Goal: Task Accomplishment & Management: Manage account settings

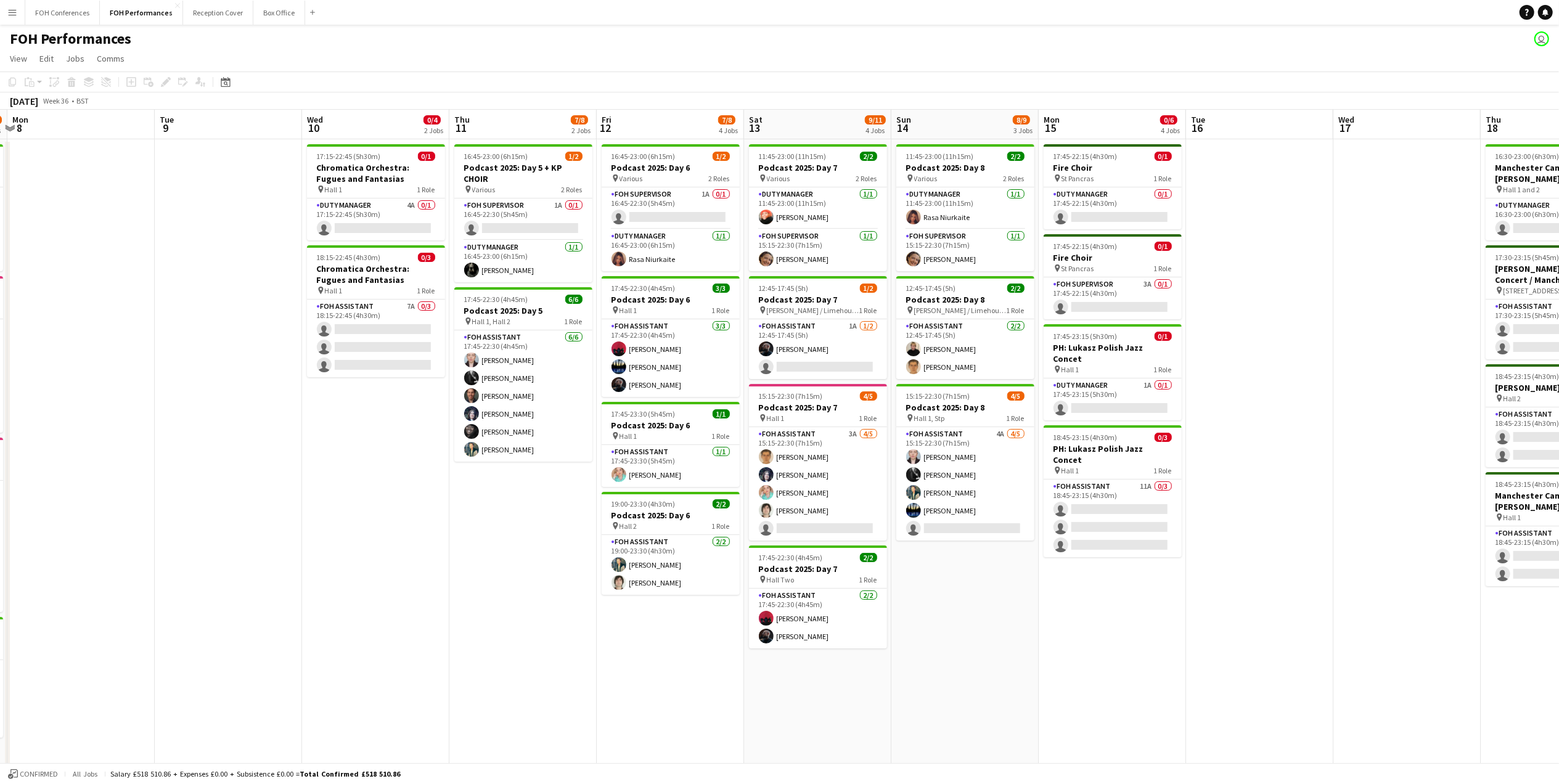
scroll to position [0, 298]
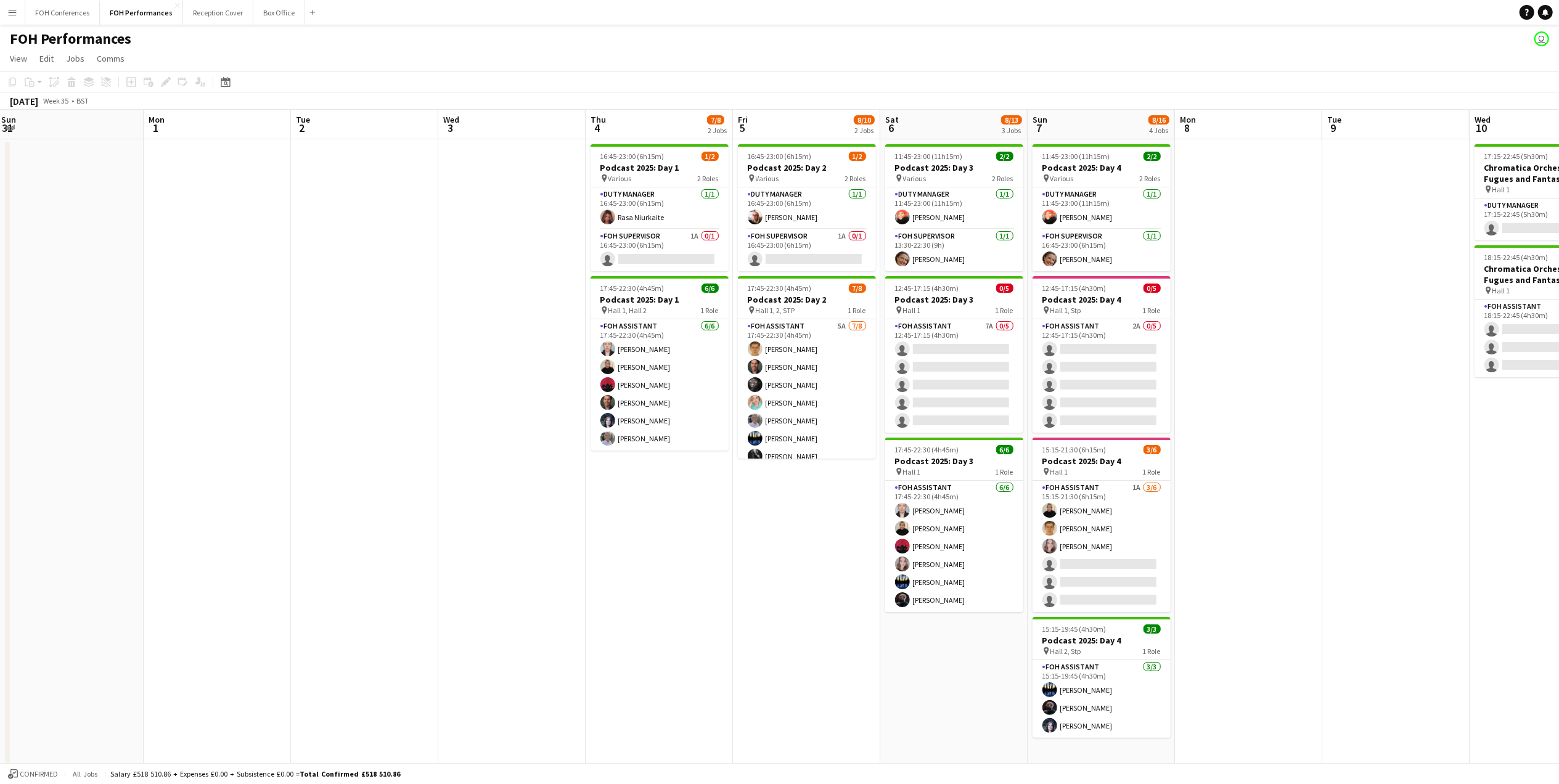
drag, startPoint x: 236, startPoint y: 120, endPoint x: 1573, endPoint y: 126, distance: 1337.0
click at [1558, 126] on html "Menu Boards Boards Boards All jobs Status Workforce Workforce My Workforce Recr…" at bounding box center [780, 393] width 1559 height 787
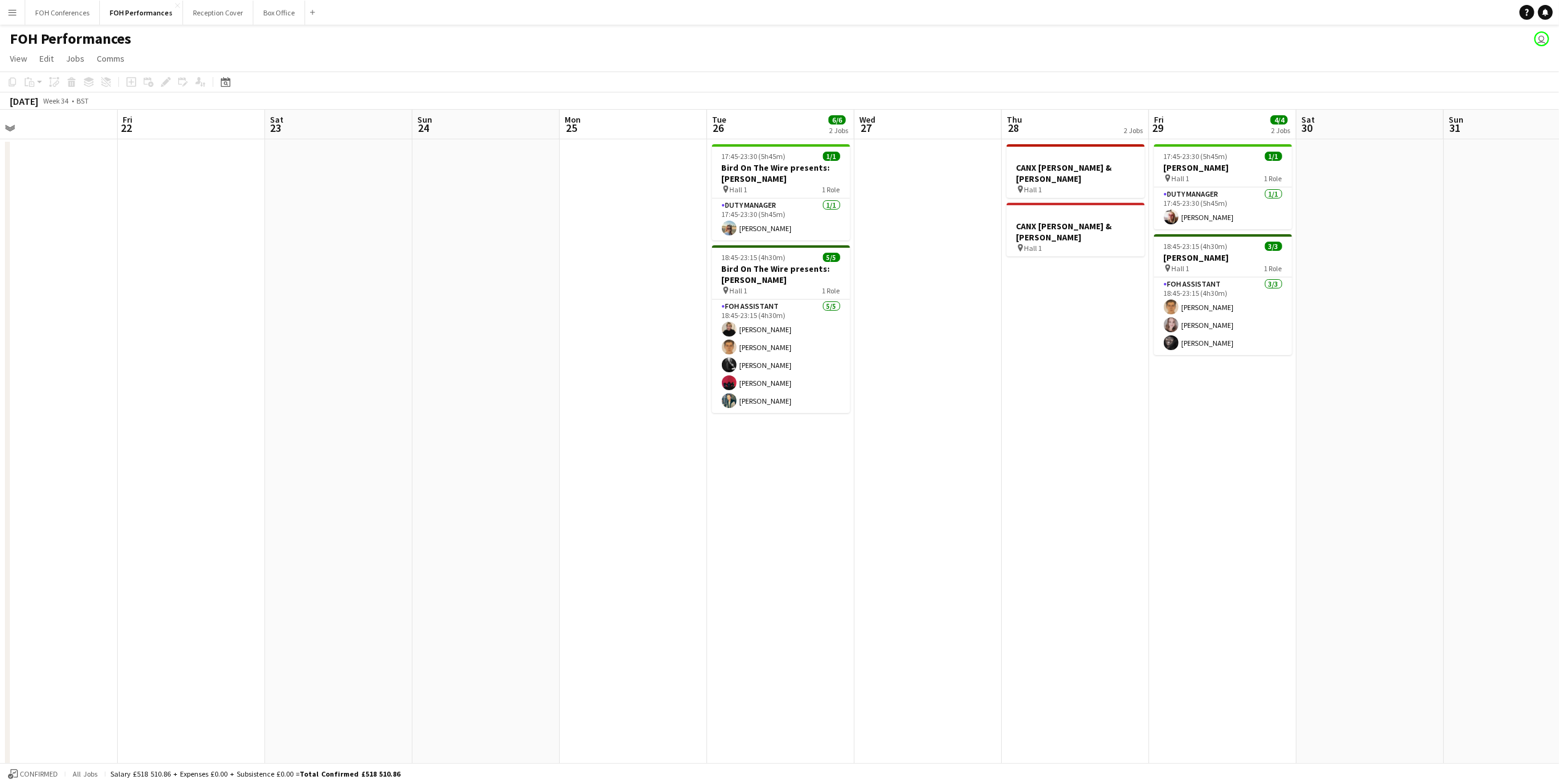
scroll to position [0, 425]
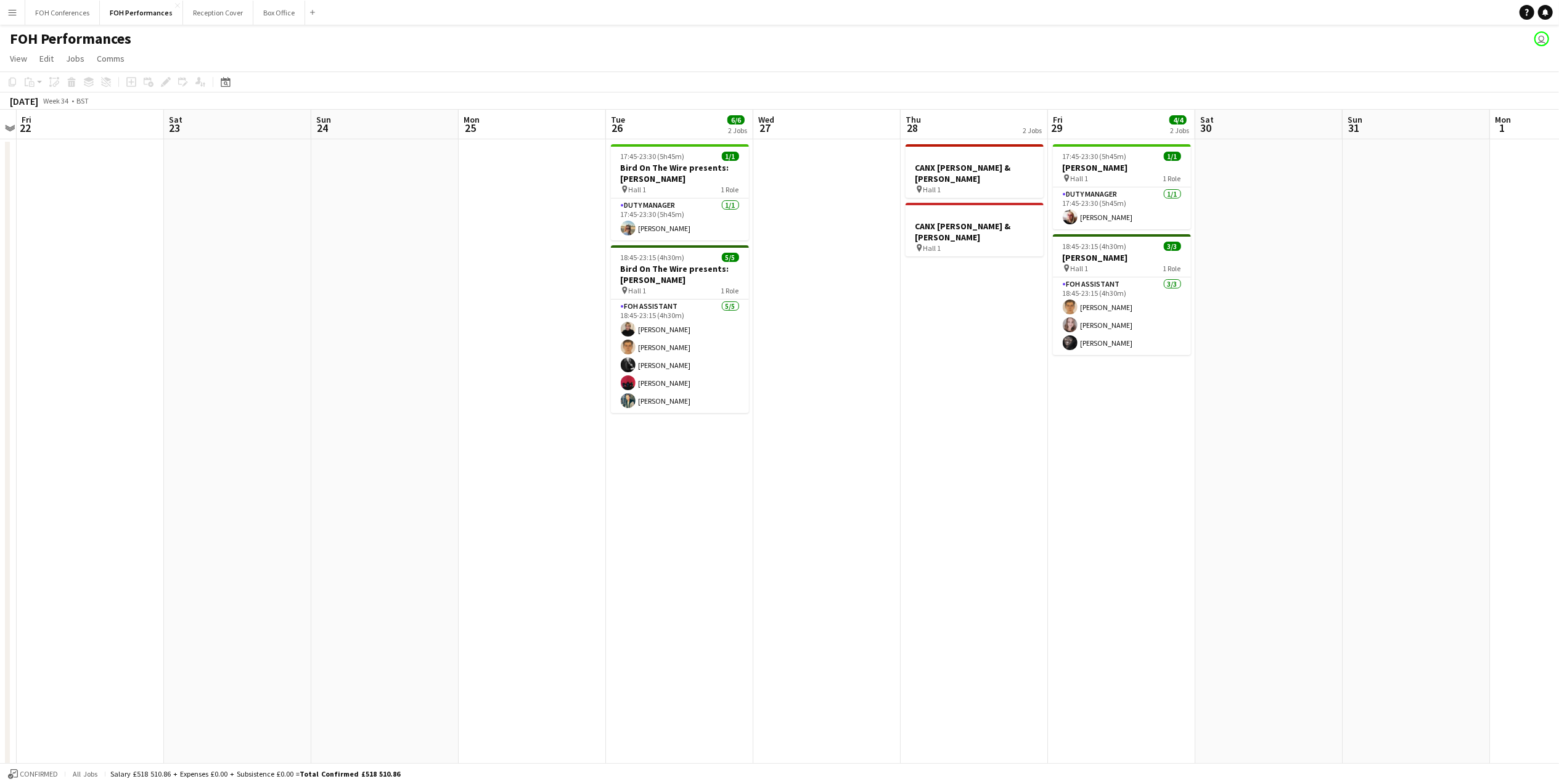
drag, startPoint x: 194, startPoint y: 133, endPoint x: 1573, endPoint y: 118, distance: 1379.1
click at [1558, 118] on html "Menu Boards Boards Boards All jobs Status Workforce Workforce My Workforce Recr…" at bounding box center [780, 393] width 1559 height 787
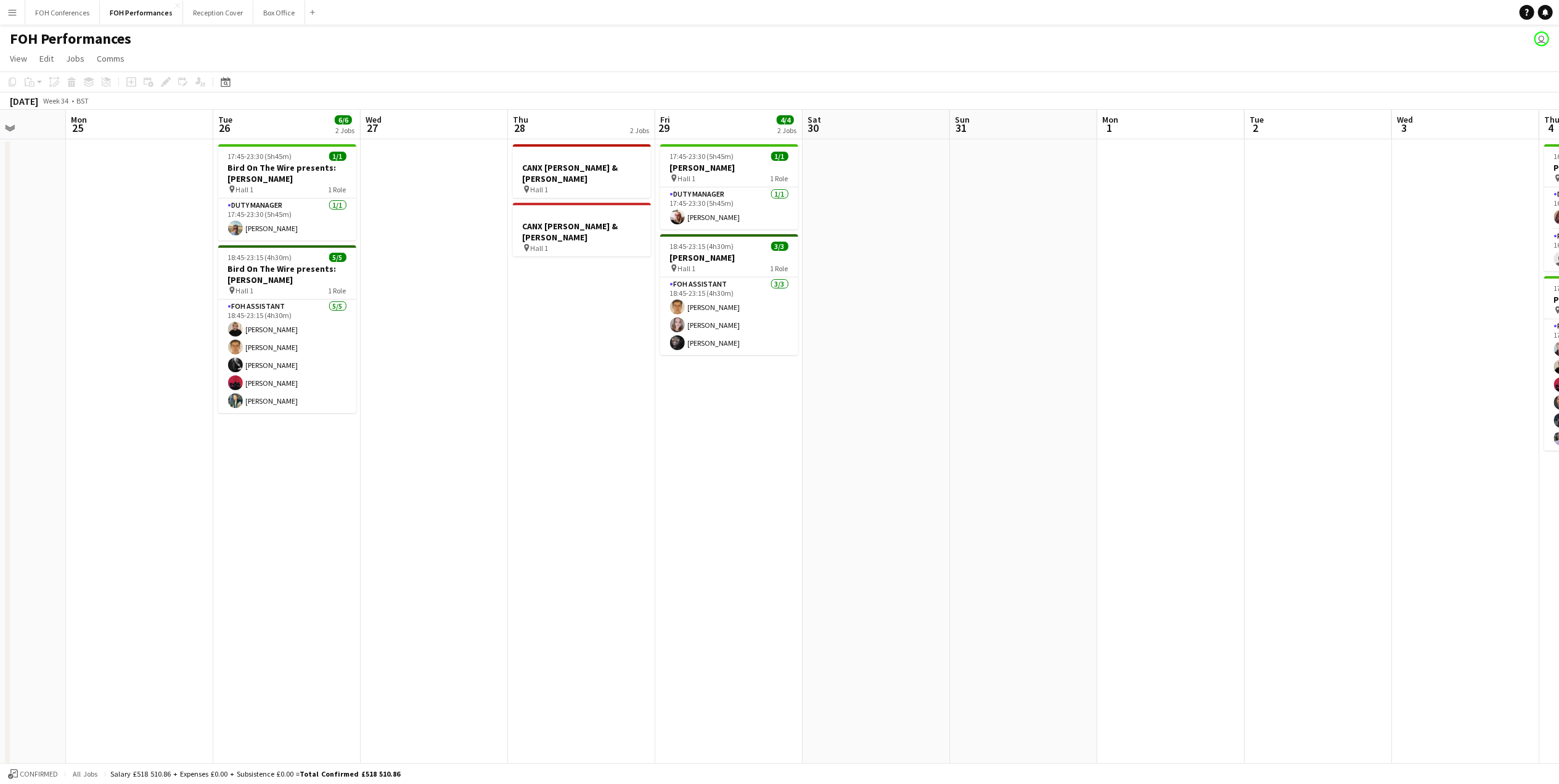
drag, startPoint x: 519, startPoint y: 122, endPoint x: 124, endPoint y: 128, distance: 395.0
click at [124, 128] on app-calendar-viewport "Thu 21 Fri 22 Sat 23 Sun 24 Mon 25 Tue 26 6/6 2 Jobs Wed 27 Thu 28 2 Jobs Fri 2…" at bounding box center [780, 438] width 1559 height 656
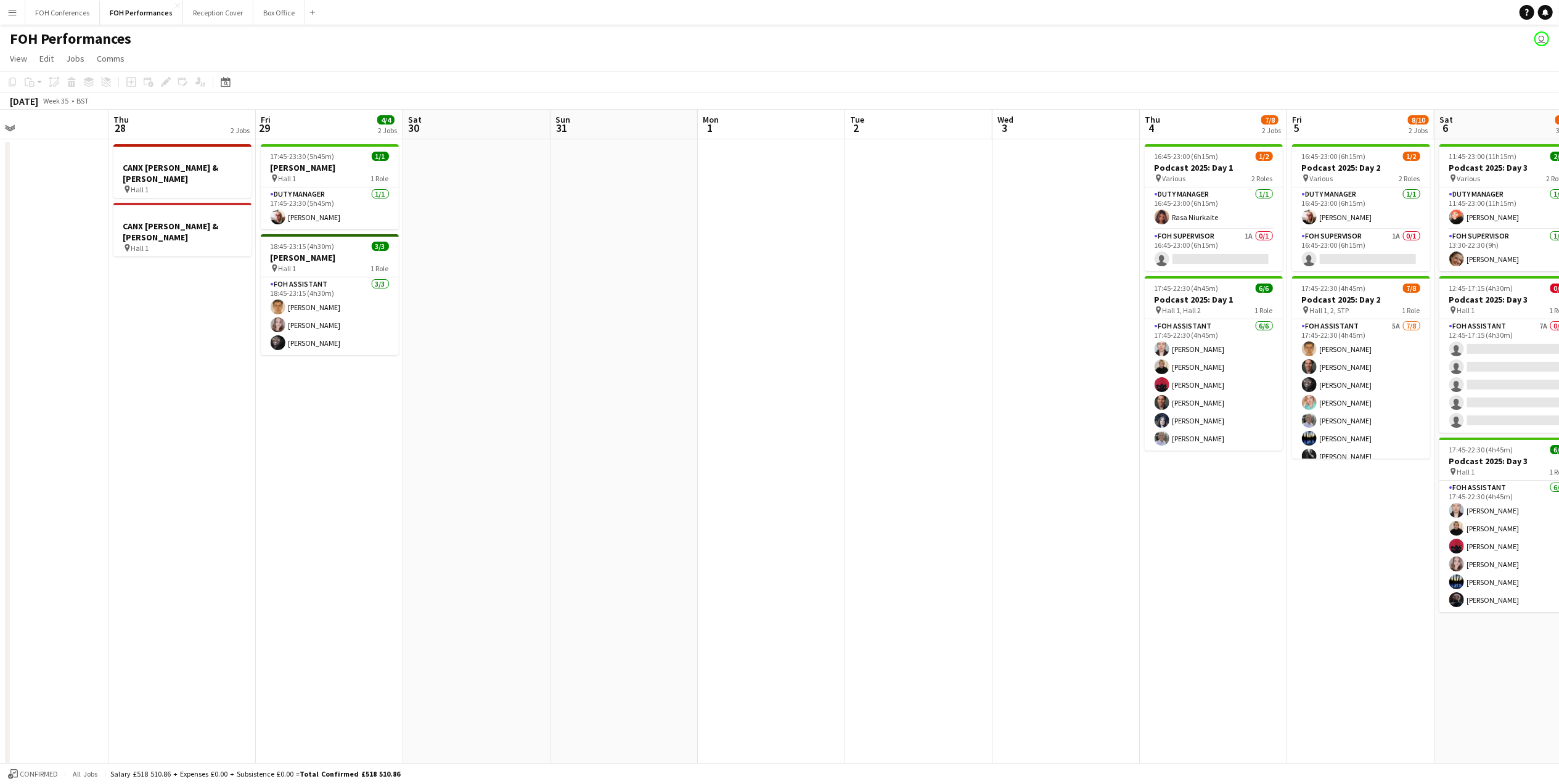
scroll to position [0, 505]
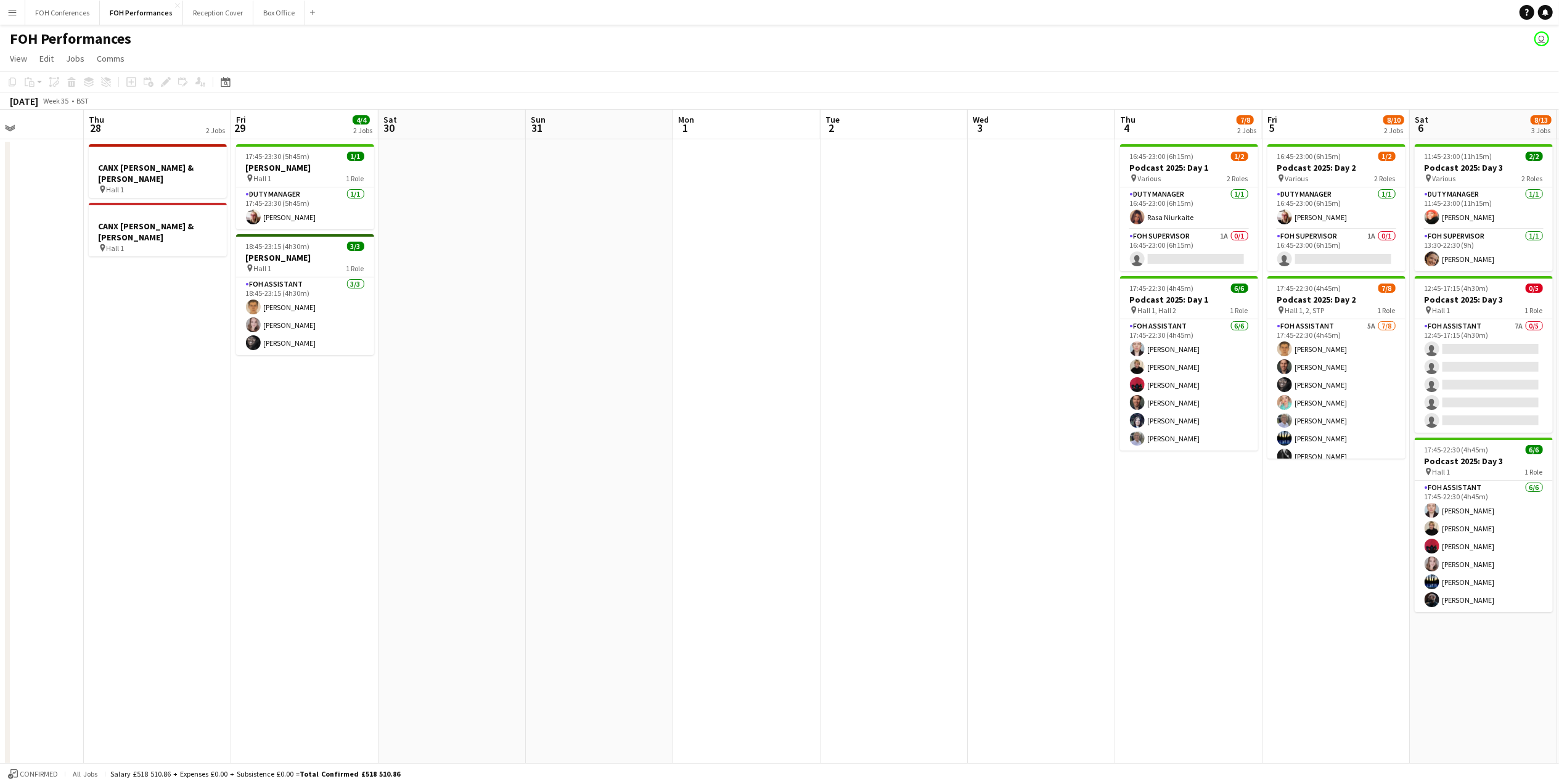
drag, startPoint x: 1164, startPoint y: 116, endPoint x: 743, endPoint y: 153, distance: 422.6
click at [743, 153] on app-calendar-viewport "Sun 24 Mon 25 Tue 26 6/6 2 Jobs Wed 27 Thu 28 2 Jobs Fri 29 4/4 2 Jobs Sat 30 S…" at bounding box center [780, 438] width 1559 height 656
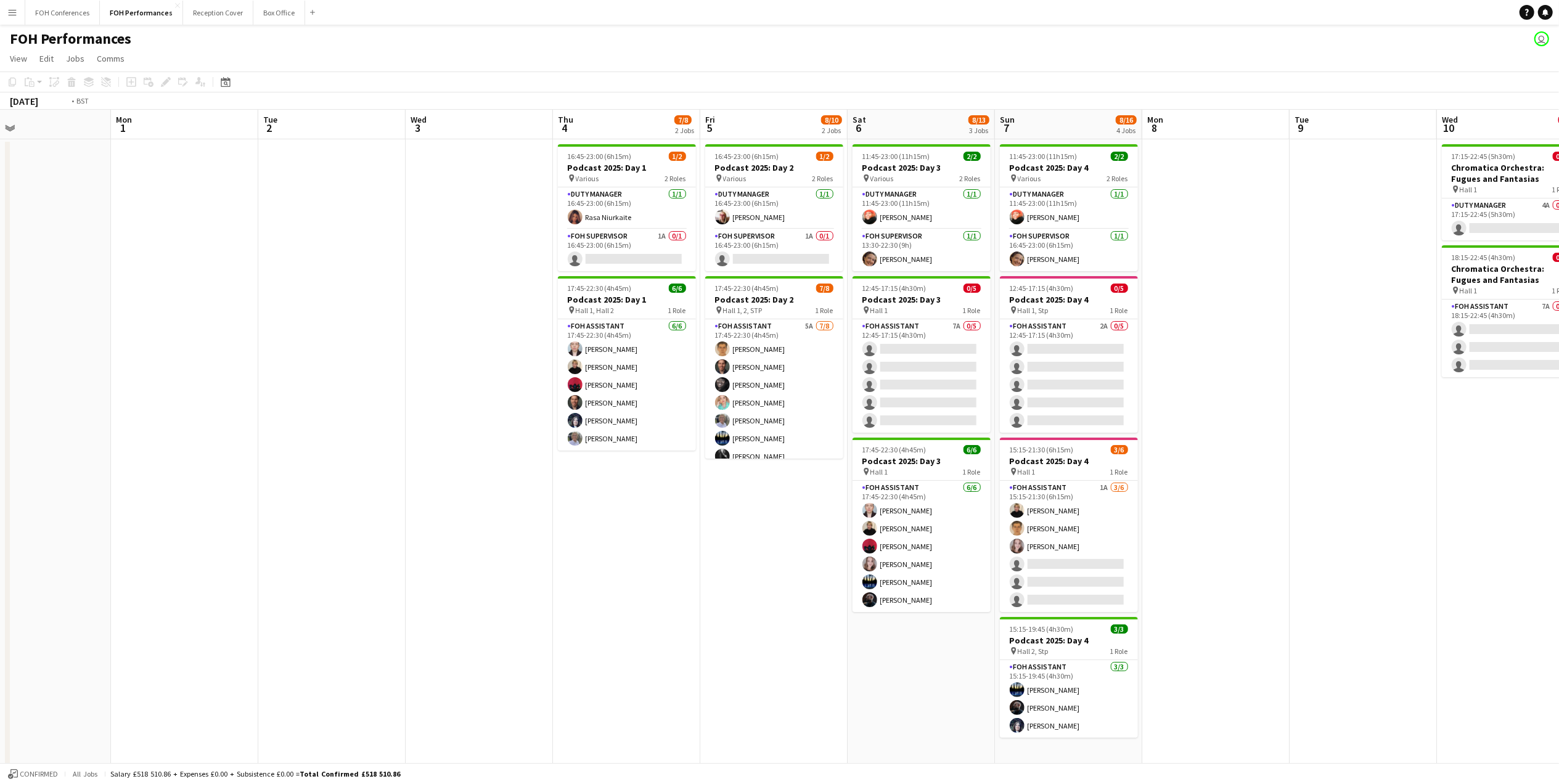
drag, startPoint x: 1125, startPoint y: 132, endPoint x: 425, endPoint y: 168, distance: 700.9
click at [425, 168] on app-calendar-viewport "Thu 28 2 Jobs Fri 29 4/4 2 Jobs Sat 30 Sun 31 Mon 1 Tue 2 Wed 3 Thu 4 7/8 2 Job…" at bounding box center [780, 438] width 1559 height 656
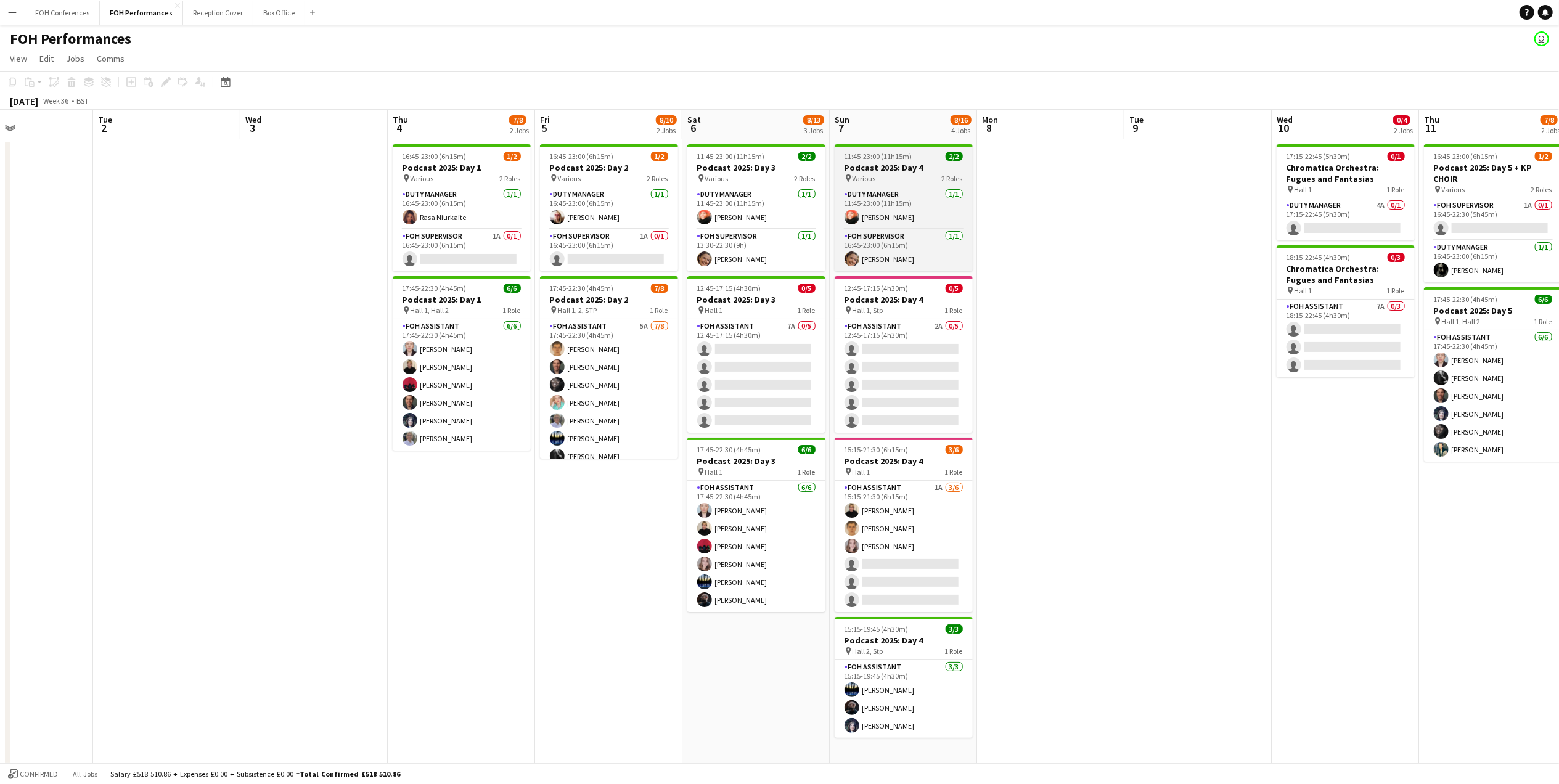
click at [890, 170] on h3 "Podcast 2025: Day 4" at bounding box center [903, 168] width 138 height 11
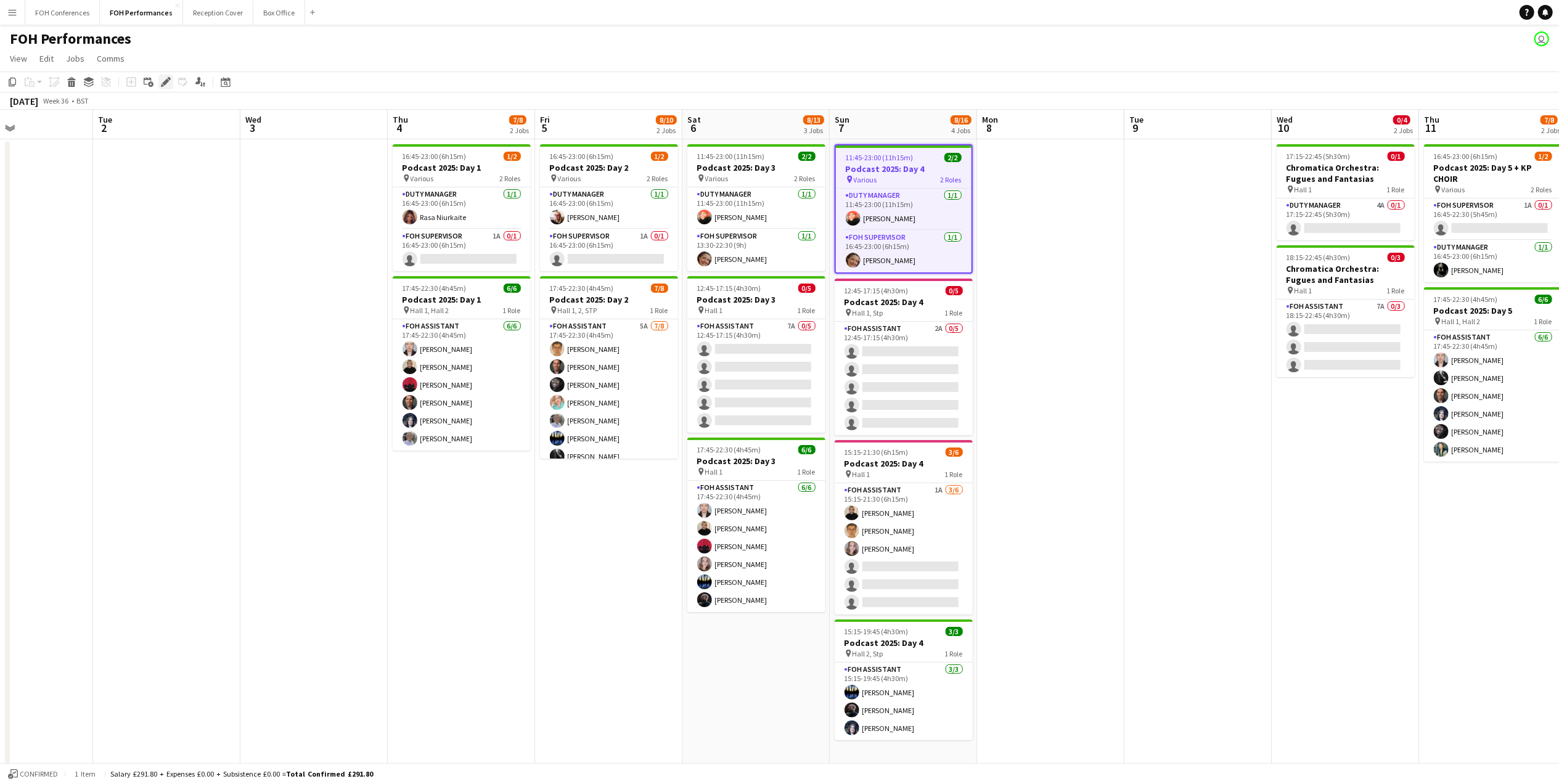
click at [162, 82] on icon "Edit" at bounding box center [166, 82] width 10 height 10
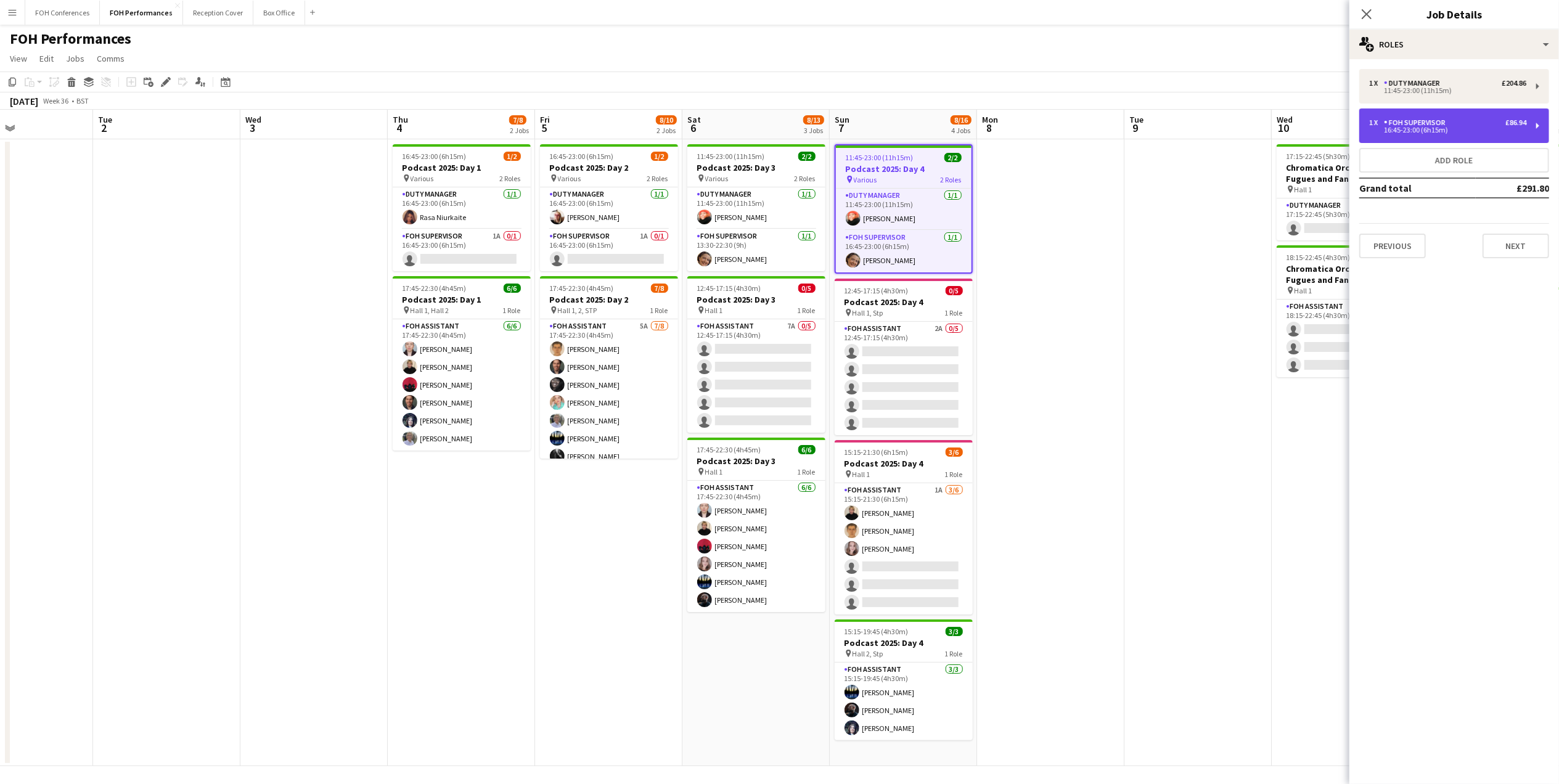
click at [1434, 120] on div "FOH Supervisor" at bounding box center [1417, 122] width 67 height 9
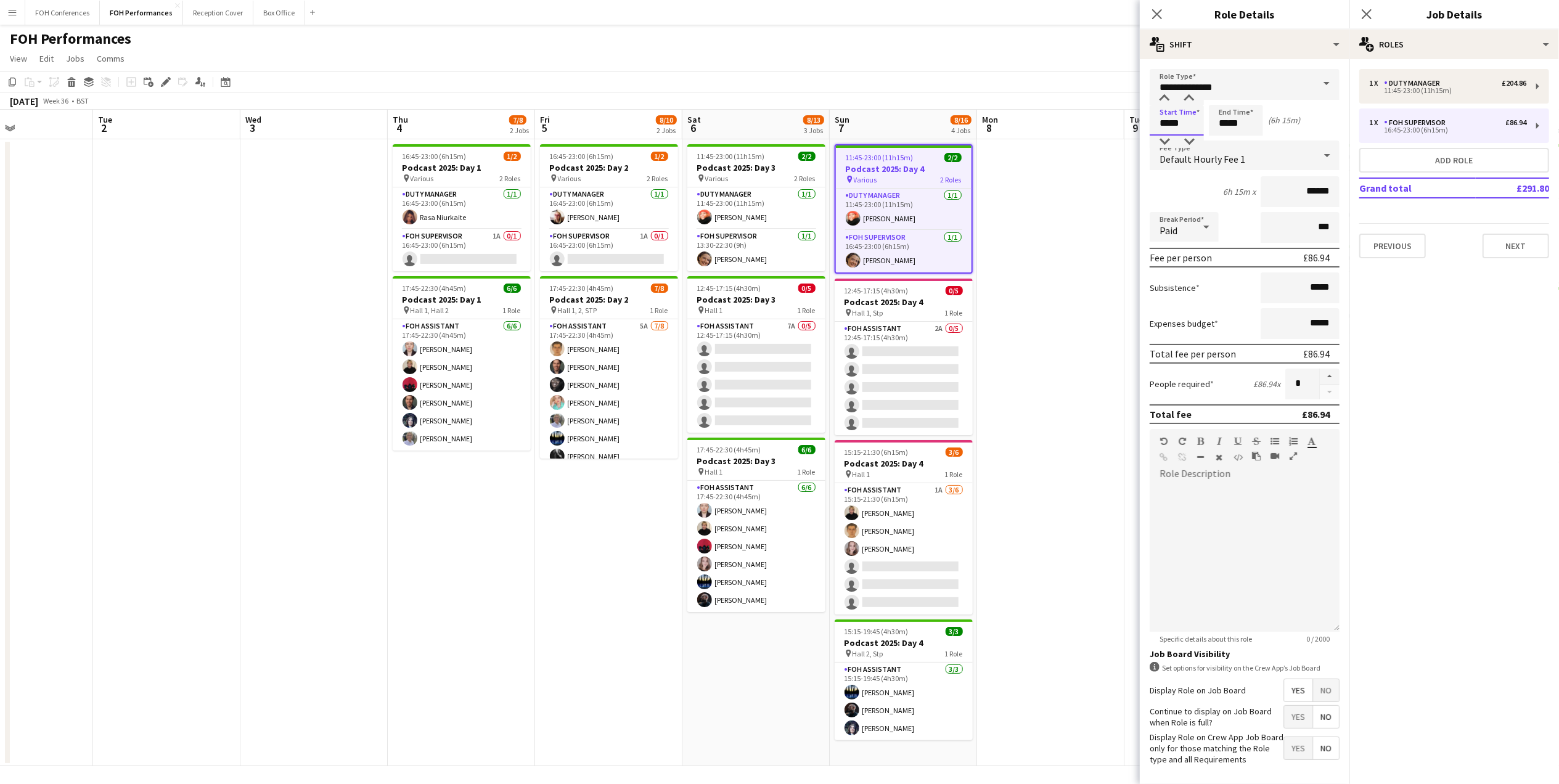
drag, startPoint x: 1197, startPoint y: 120, endPoint x: 1125, endPoint y: 120, distance: 72.0
click at [1125, 120] on body "Menu Boards Boards Boards All jobs Status Workforce Workforce My Workforce Recr…" at bounding box center [780, 393] width 1559 height 787
type input "*****"
drag, startPoint x: 1252, startPoint y: 122, endPoint x: 1173, endPoint y: 122, distance: 79.0
click at [1173, 122] on div "Start Time ***** End Time ***** (10h 15m)" at bounding box center [1244, 120] width 190 height 31
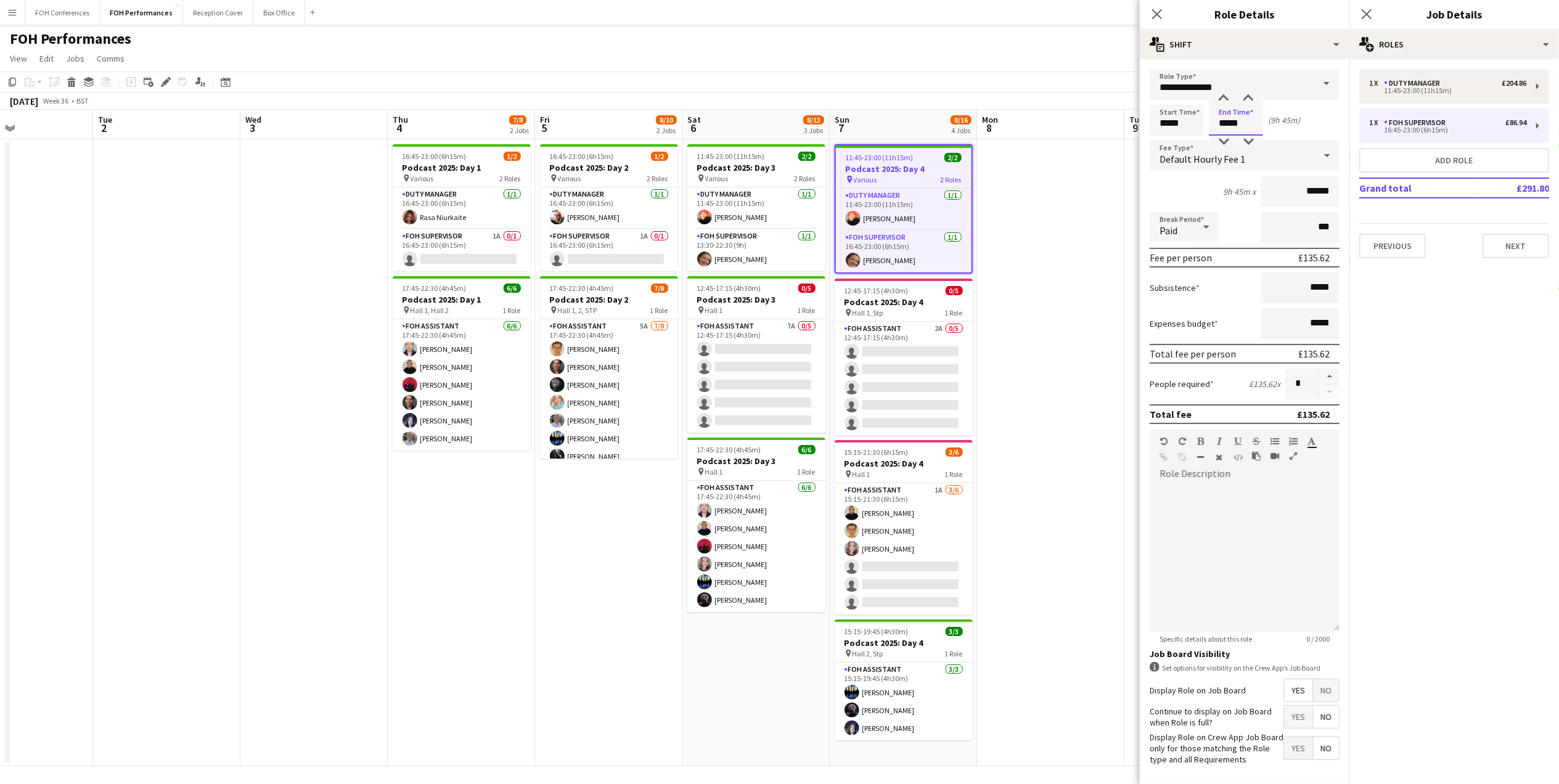
drag, startPoint x: 1252, startPoint y: 119, endPoint x: 1208, endPoint y: 119, distance: 44.0
click at [1208, 119] on div "Start Time ***** End Time ***** (9h 45m)" at bounding box center [1244, 120] width 190 height 31
type input "*****"
click at [1109, 52] on app-page-menu "View Day view expanded Day view collapsed Month view Date picker Jump to [DATE]…" at bounding box center [780, 60] width 1559 height 23
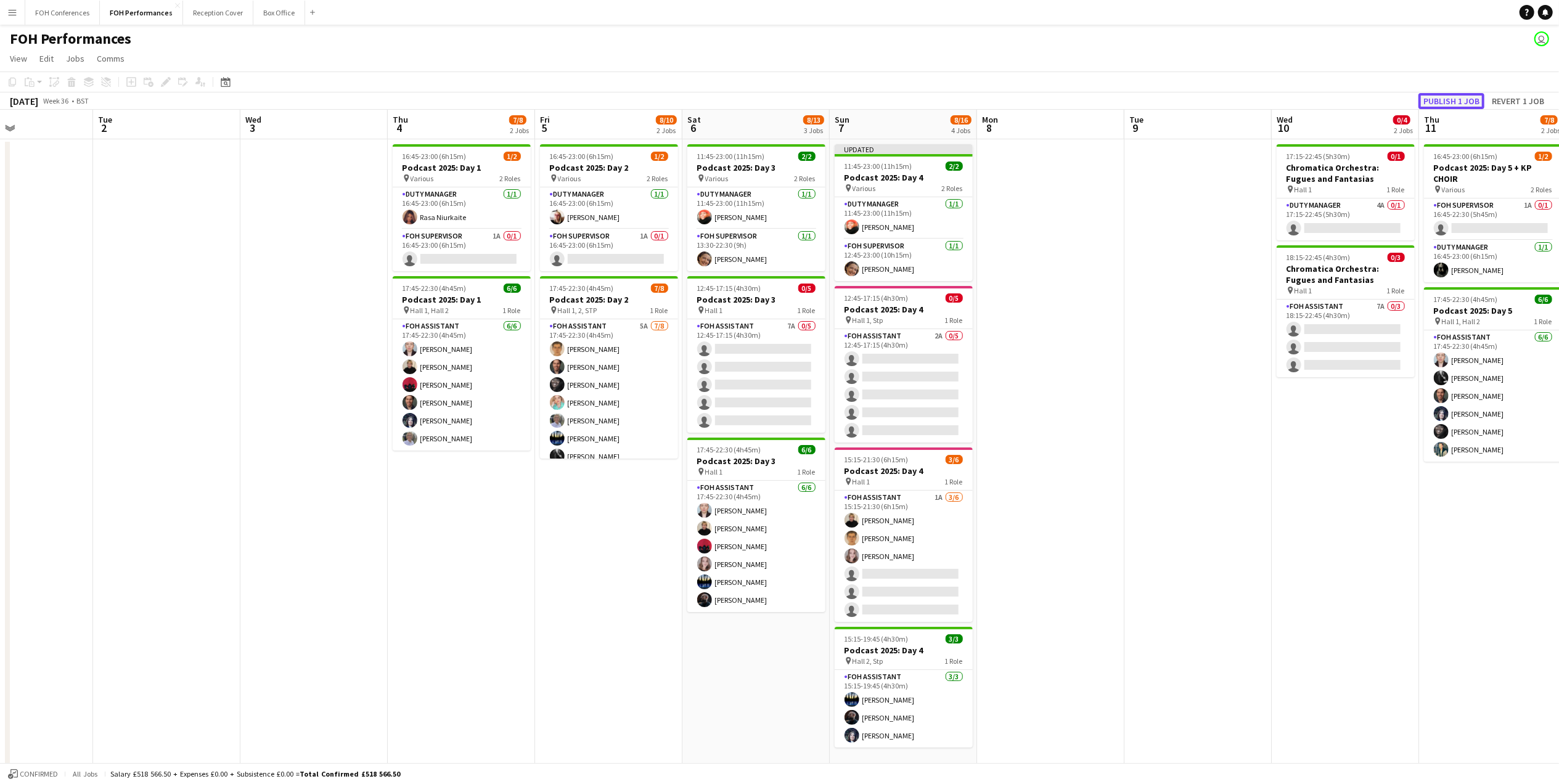
click at [1456, 98] on button "Publish 1 job" at bounding box center [1451, 100] width 66 height 16
